Goal: Find specific page/section: Find specific page/section

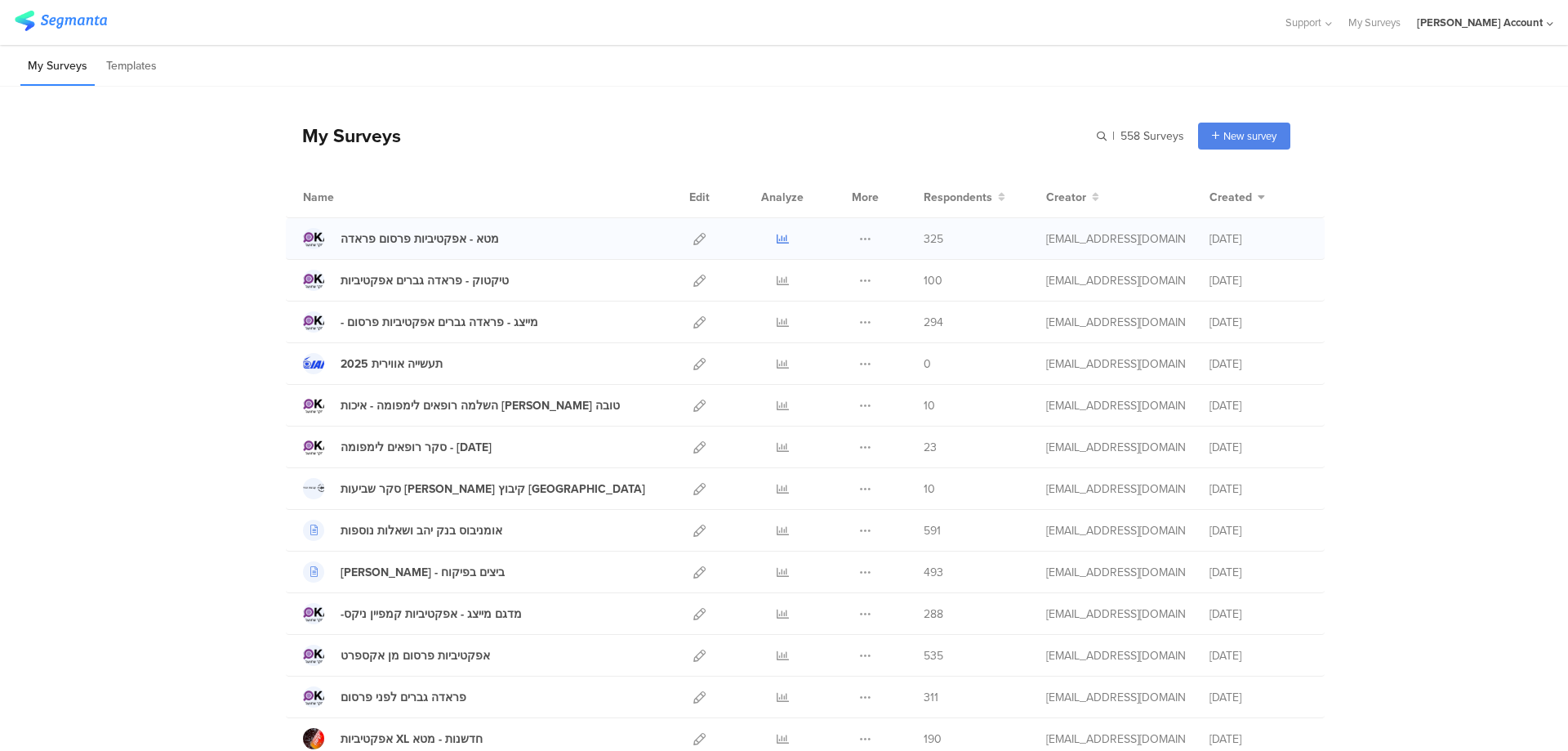
click at [777, 237] on icon at bounding box center [783, 239] width 12 height 12
click at [777, 275] on icon at bounding box center [783, 280] width 12 height 12
click at [777, 447] on icon at bounding box center [783, 448] width 12 height 12
